Goal: Information Seeking & Learning: Learn about a topic

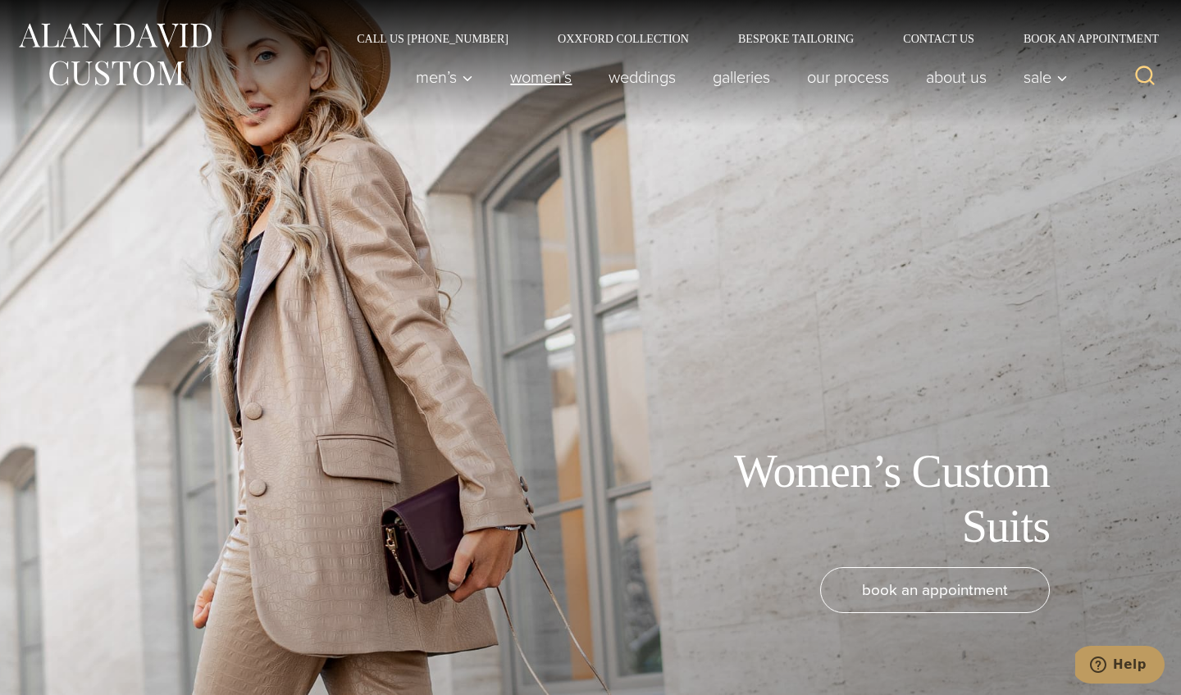
click at [529, 71] on link "Women’s" at bounding box center [541, 77] width 98 height 33
click at [529, 84] on link "Women’s" at bounding box center [541, 77] width 98 height 33
click at [632, 80] on link "weddings" at bounding box center [642, 77] width 104 height 33
click at [833, 83] on link "Our Process" at bounding box center [848, 77] width 119 height 33
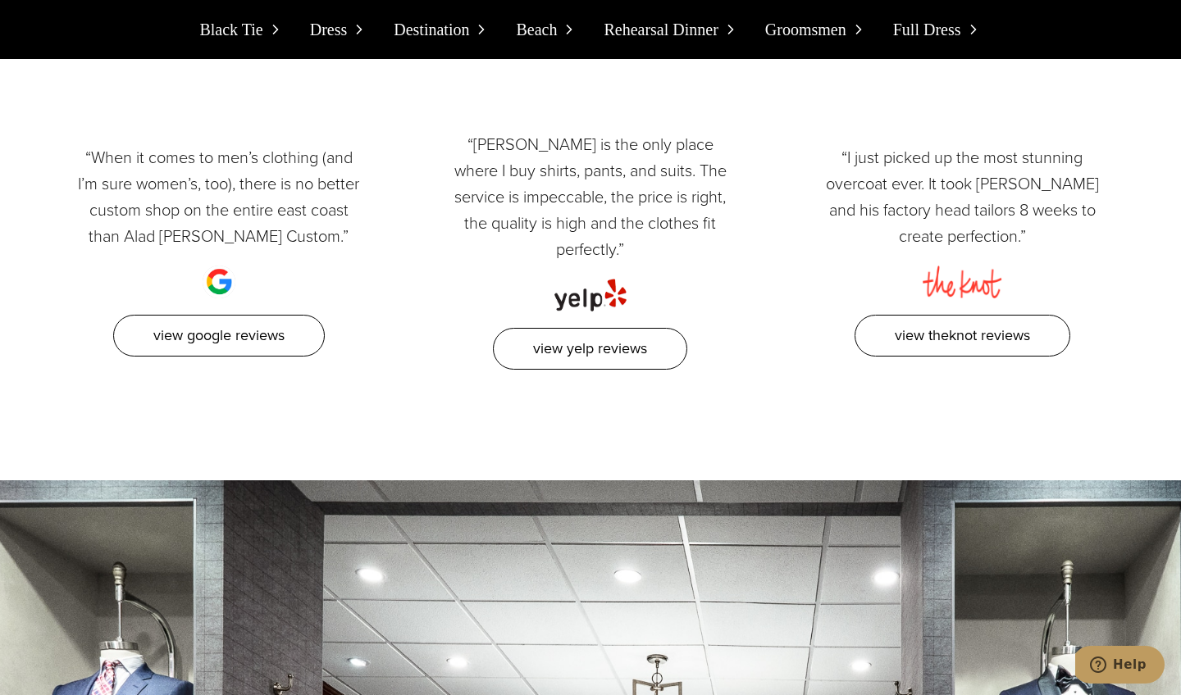
scroll to position [15273, 0]
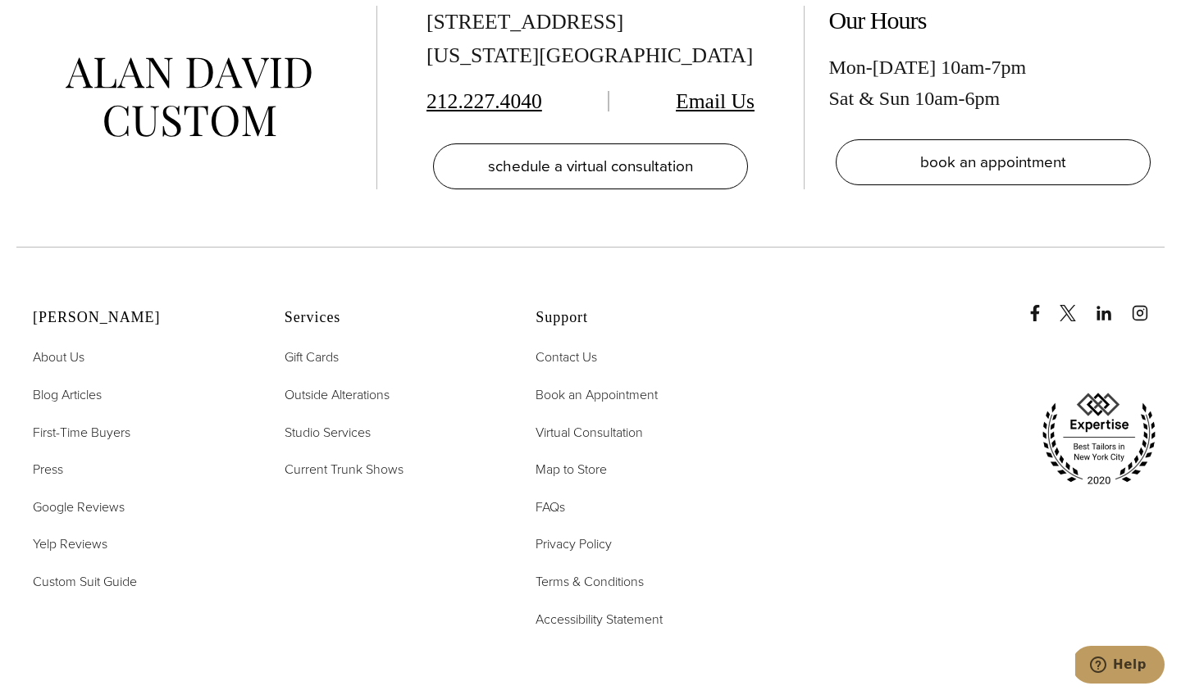
scroll to position [5395, 0]
click at [559, 496] on span "FAQs" at bounding box center [551, 505] width 30 height 19
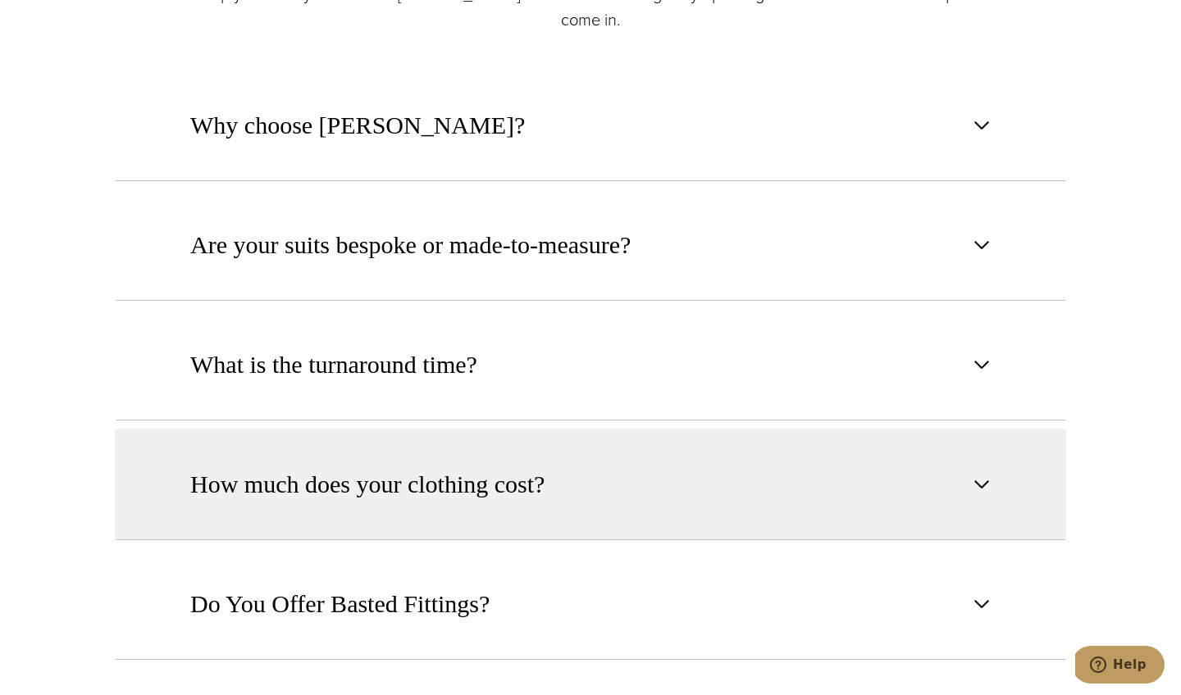
scroll to position [948, 0]
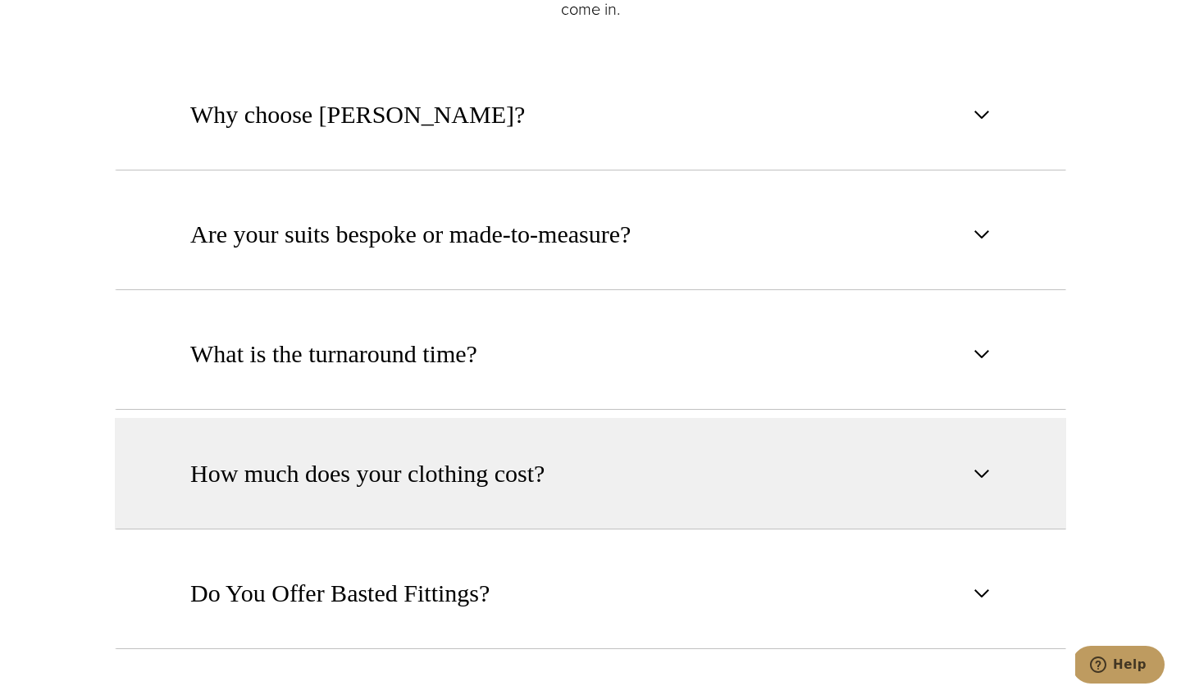
click at [463, 473] on span "How much does your clothing cost?" at bounding box center [367, 474] width 354 height 36
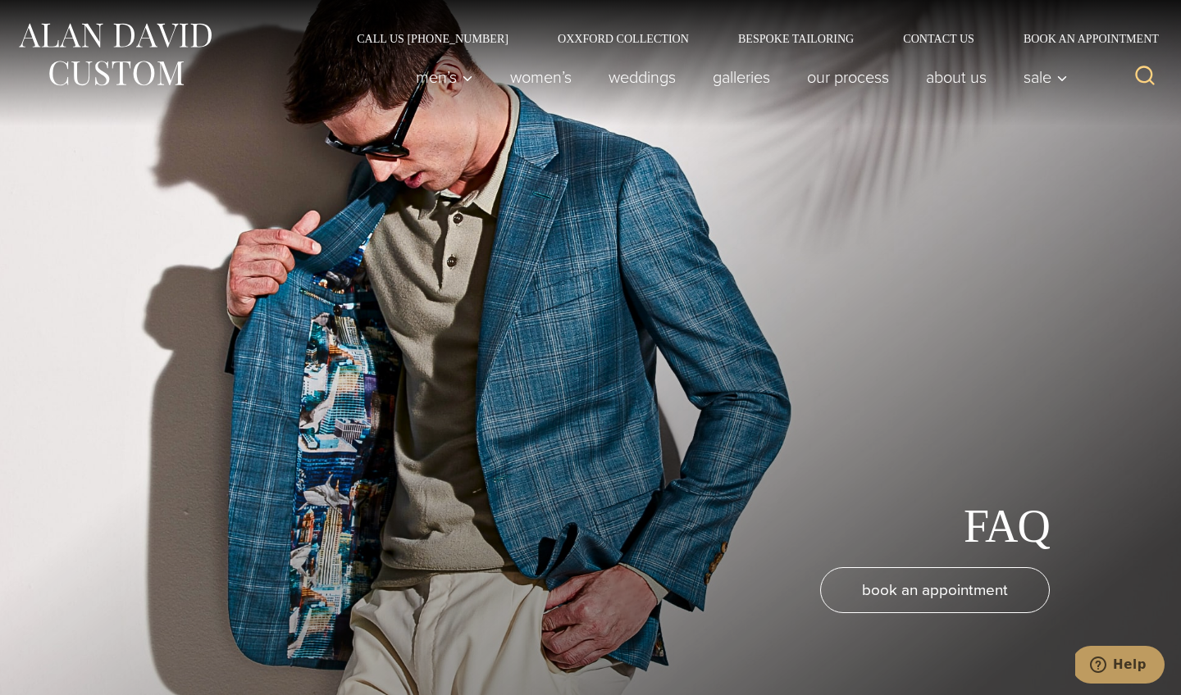
scroll to position [0, 0]
click at [531, 77] on link "Women’s" at bounding box center [541, 77] width 98 height 33
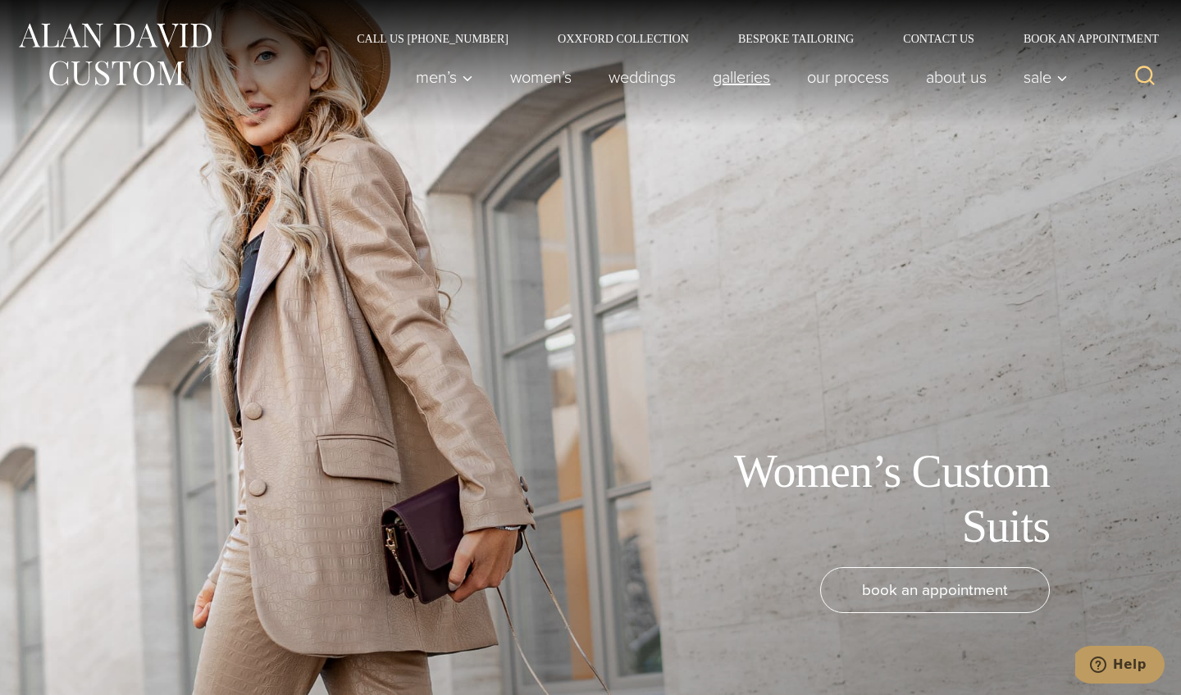
click at [731, 75] on link "Galleries" at bounding box center [742, 77] width 94 height 33
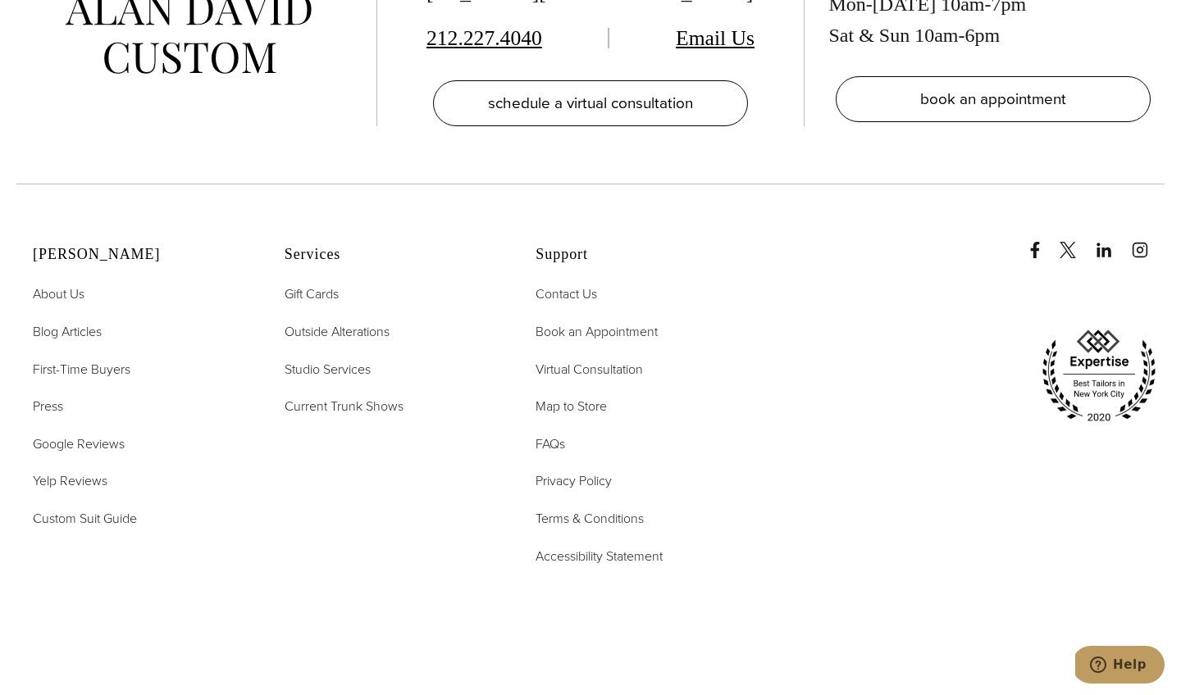
scroll to position [4156, 0]
